Goal: Information Seeking & Learning: Learn about a topic

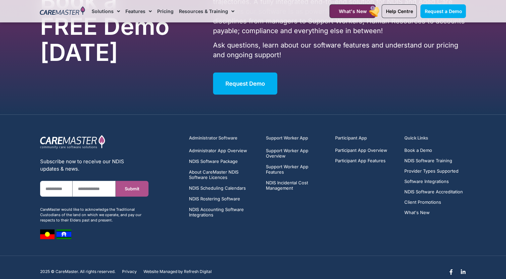
scroll to position [4285, 0]
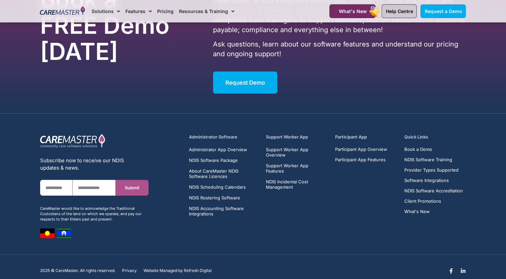
click at [396, 7] on link "Help Centre" at bounding box center [399, 11] width 35 height 14
